Goal: Go to known website: Access a specific website the user already knows

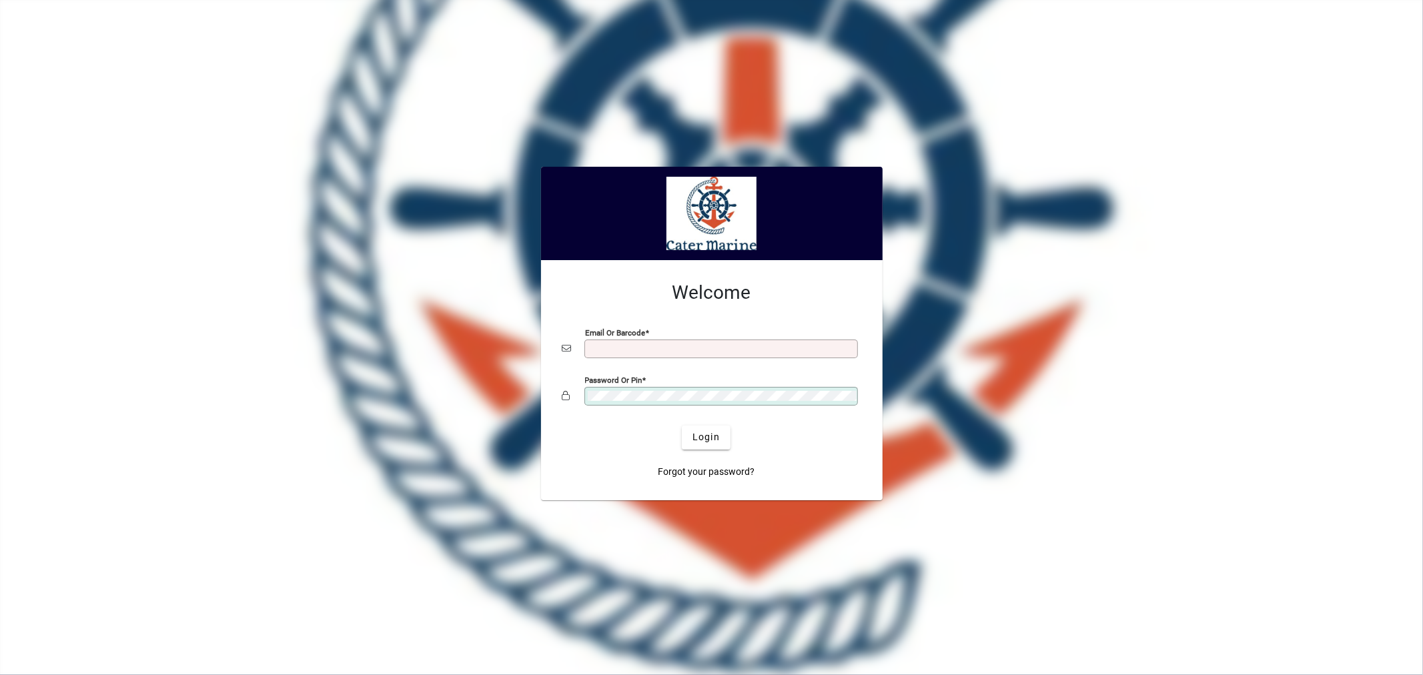
click at [633, 347] on input "Email or Barcode" at bounding box center [723, 349] width 270 height 11
type input "**********"
click at [682, 426] on button "Login" at bounding box center [706, 438] width 49 height 24
